Goal: Transaction & Acquisition: Register for event/course

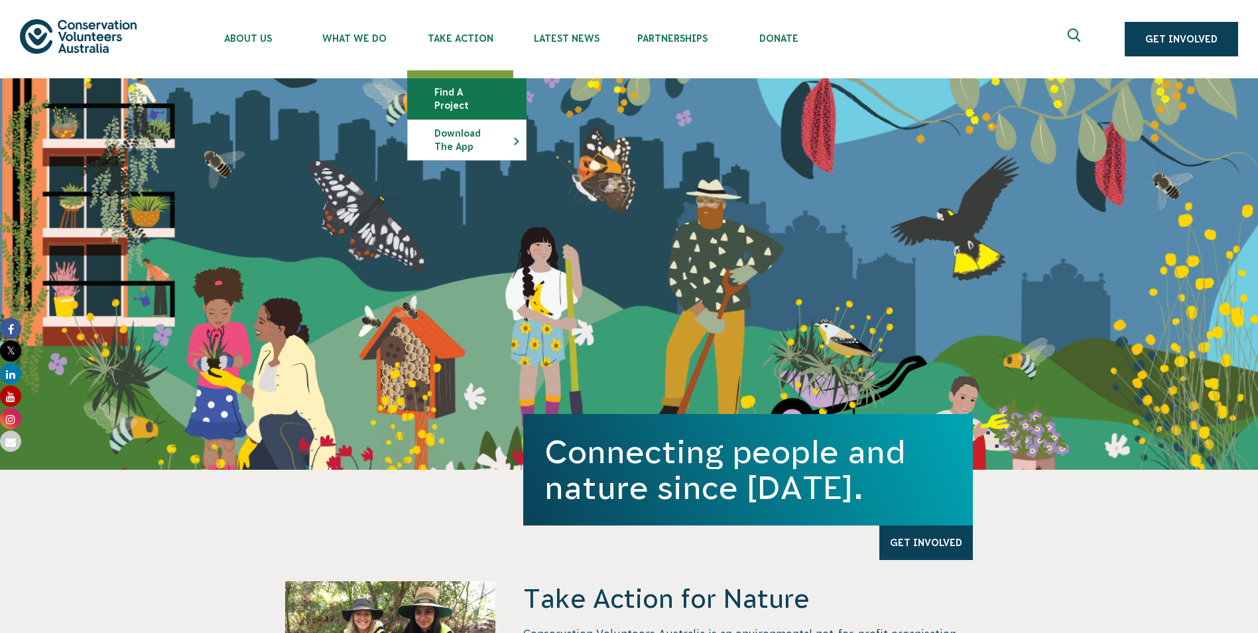
click at [448, 93] on link "Find a project" at bounding box center [467, 99] width 118 height 40
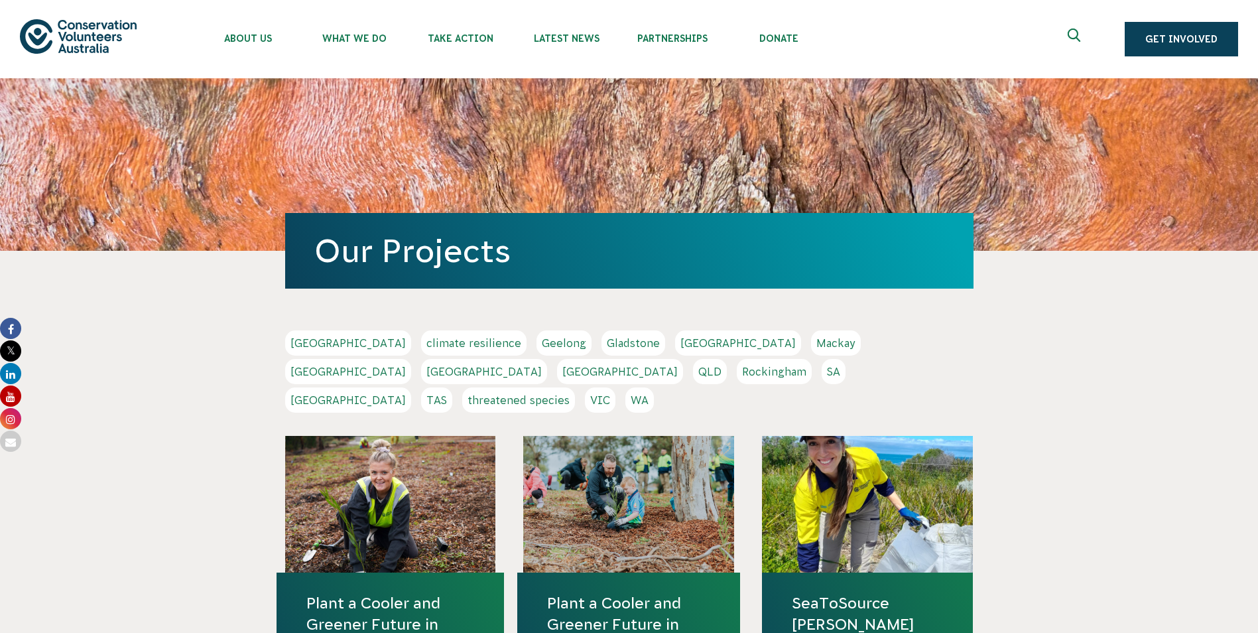
click at [654, 387] on link "WA" at bounding box center [639, 399] width 29 height 25
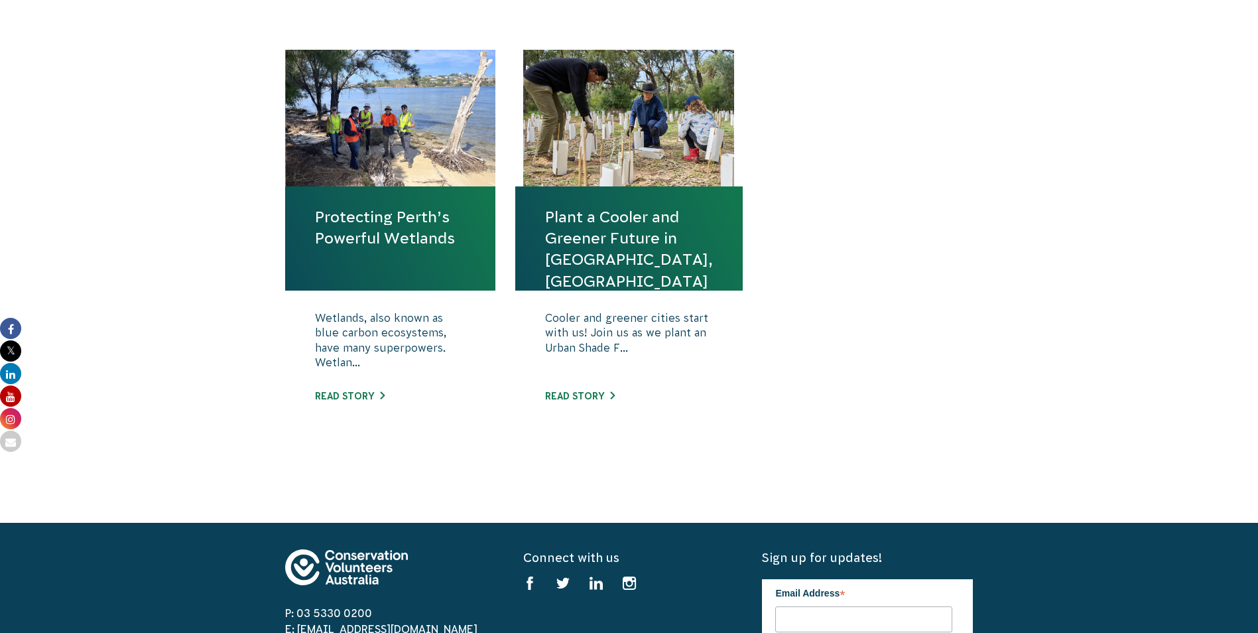
scroll to position [464, 0]
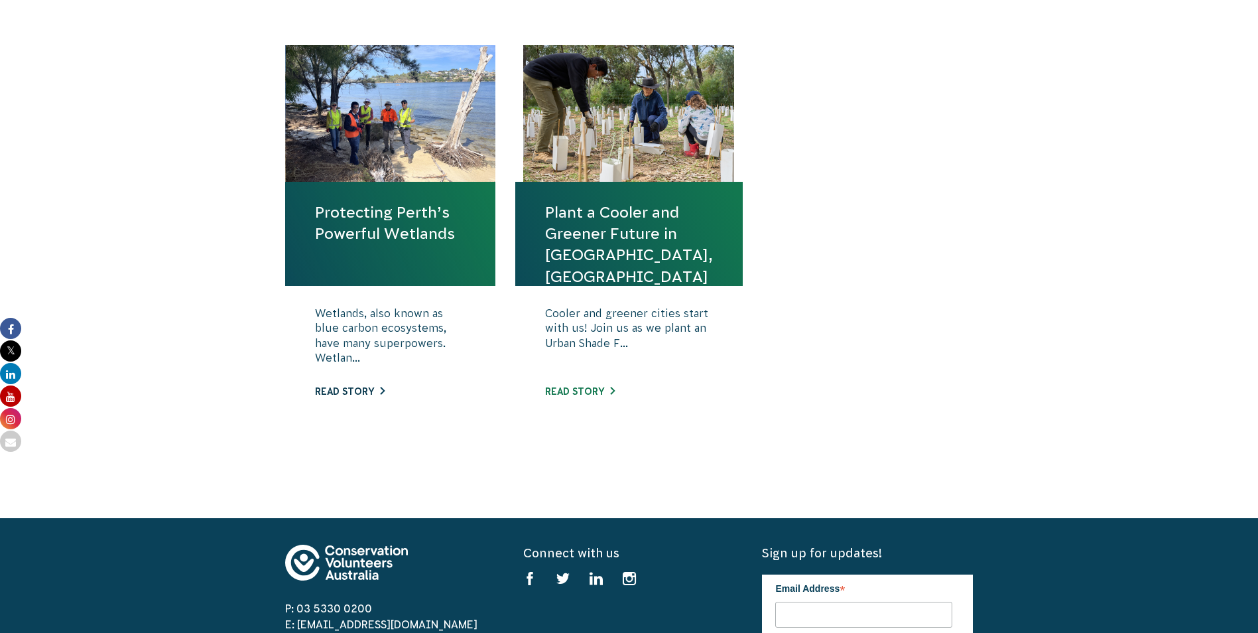
click at [362, 391] on link "Read story" at bounding box center [350, 391] width 70 height 11
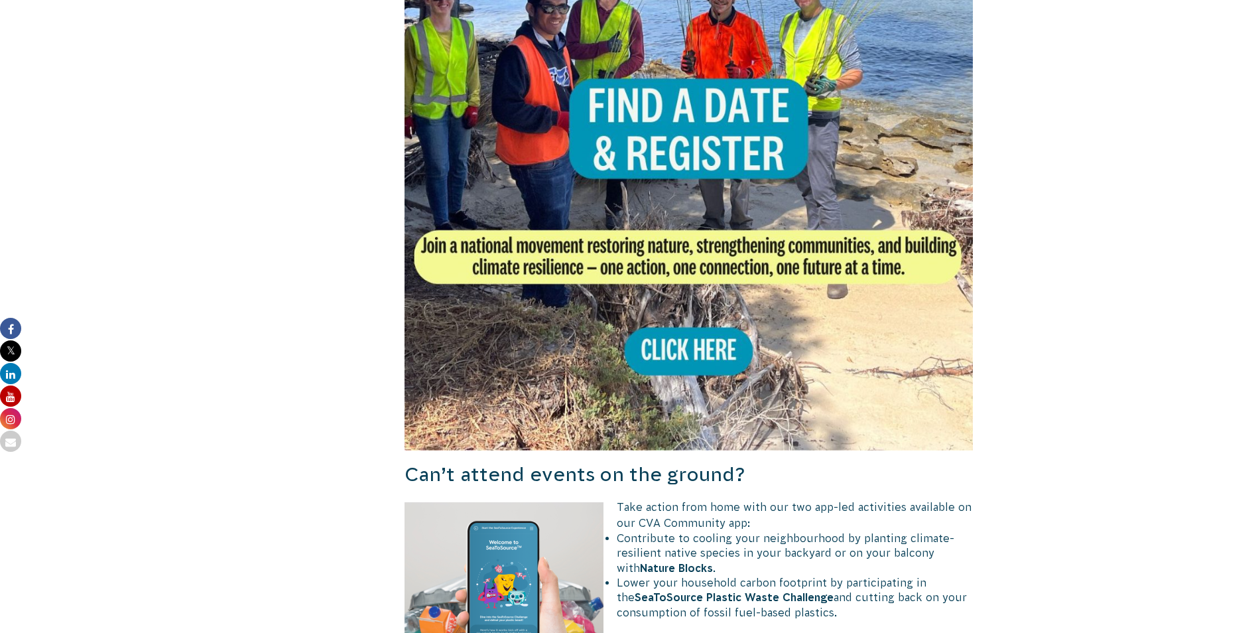
scroll to position [796, 0]
click at [641, 145] on img at bounding box center [688, 166] width 569 height 569
